Goal: Ask a question

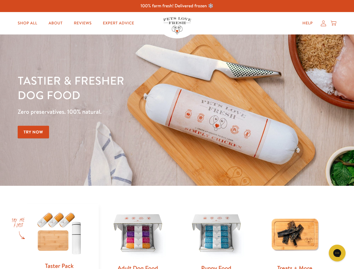
click at [177, 135] on div "Tastier & fresher dog food Zero preservatives. 100% natural. Try Now" at bounding box center [124, 110] width 213 height 74
click at [337, 253] on icon "Gorgias live chat" at bounding box center [336, 252] width 5 height 5
